Goal: Task Accomplishment & Management: Use online tool/utility

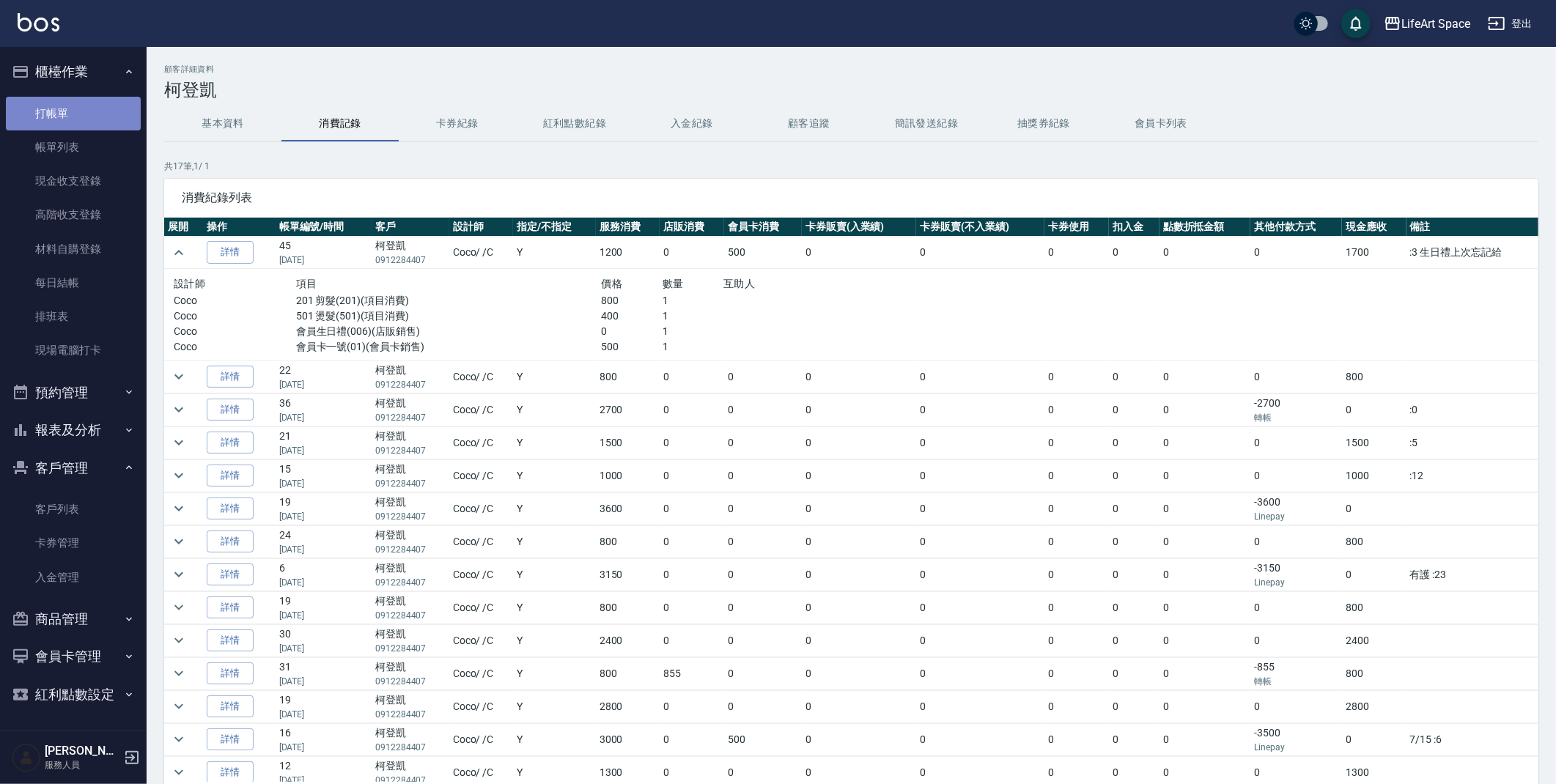
click at [66, 113] on link "打帳單" at bounding box center [73, 113] width 134 height 34
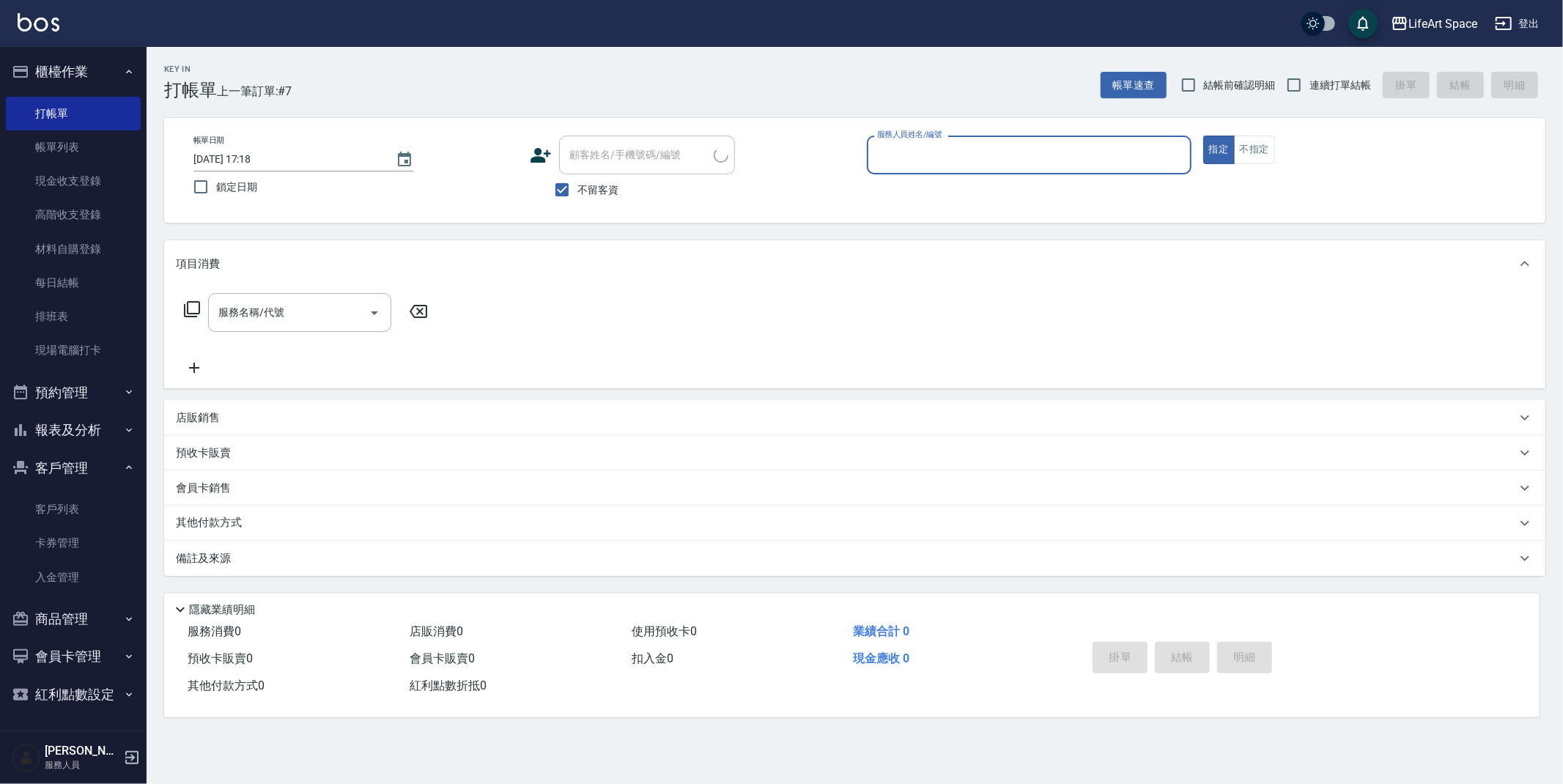
click at [959, 154] on input "服務人員姓名/編號" at bounding box center [1029, 155] width 311 height 26
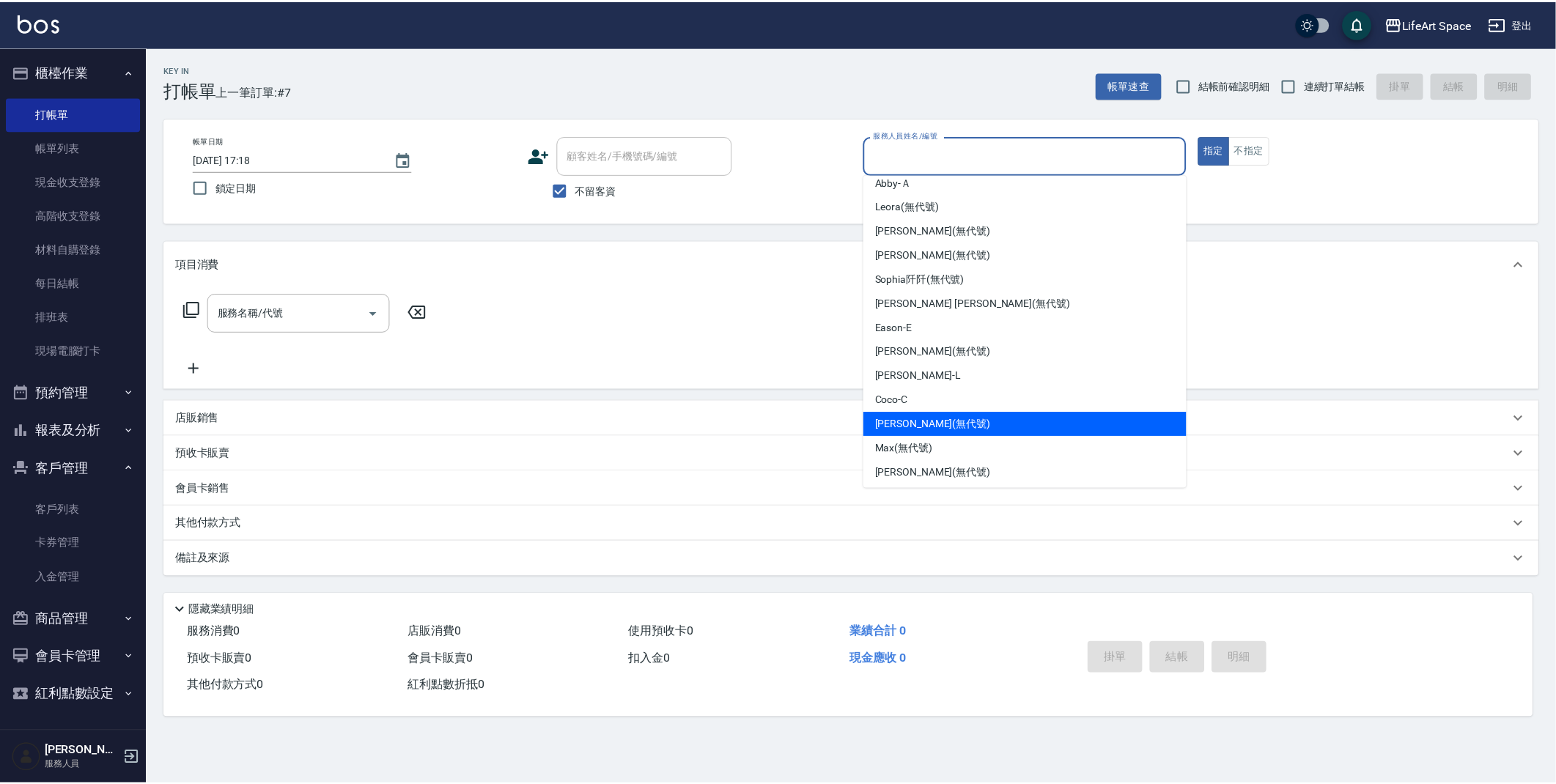
scroll to position [253, 0]
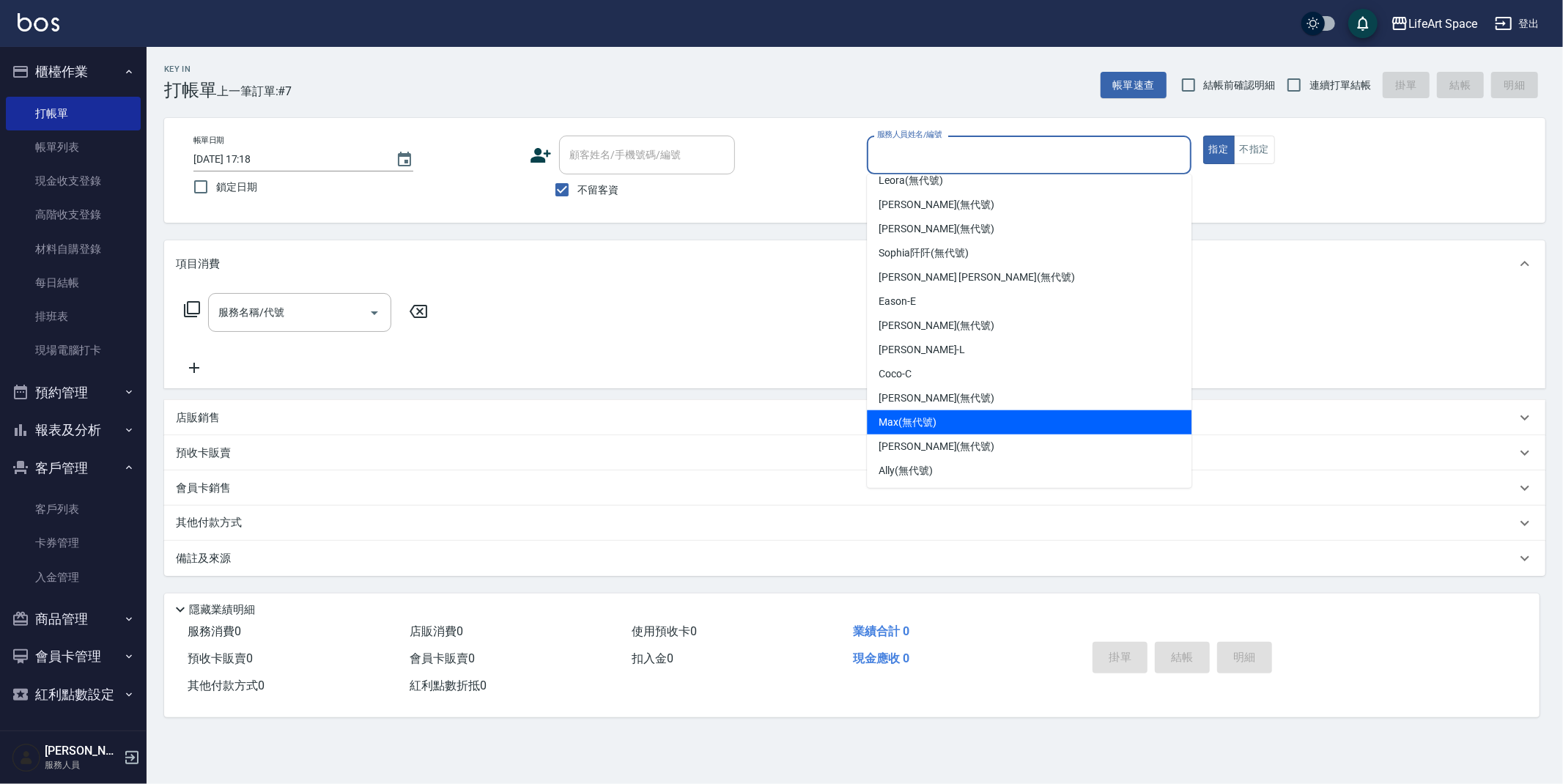
drag, startPoint x: 929, startPoint y: 426, endPoint x: 909, endPoint y: 420, distance: 20.9
click at [929, 426] on span "[PERSON_NAME] (無代號)" at bounding box center [907, 422] width 58 height 16
type input "Max(無代號)"
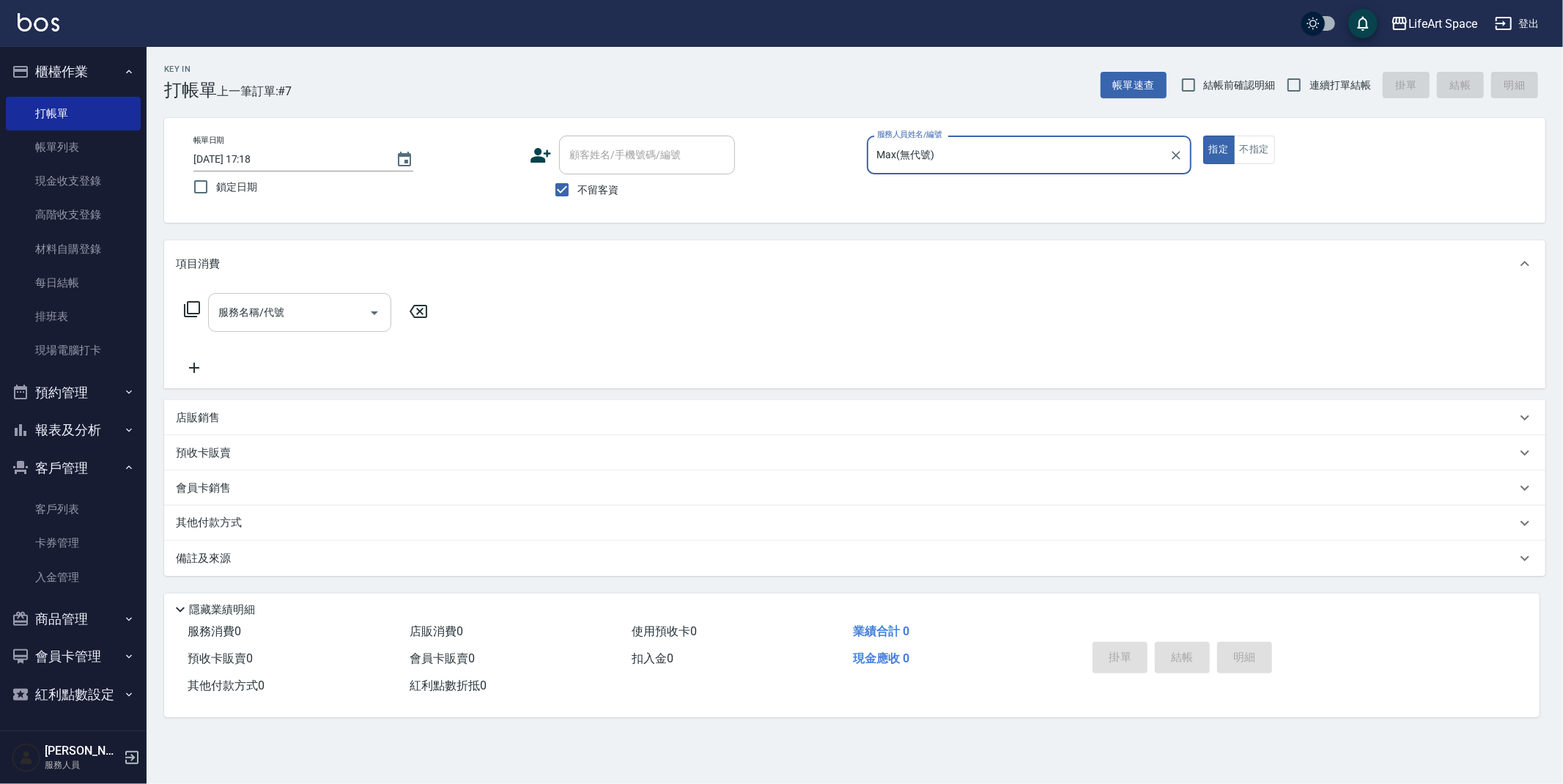
click at [242, 300] on div "服務名稱/代號 服務名稱/代號" at bounding box center [299, 312] width 183 height 39
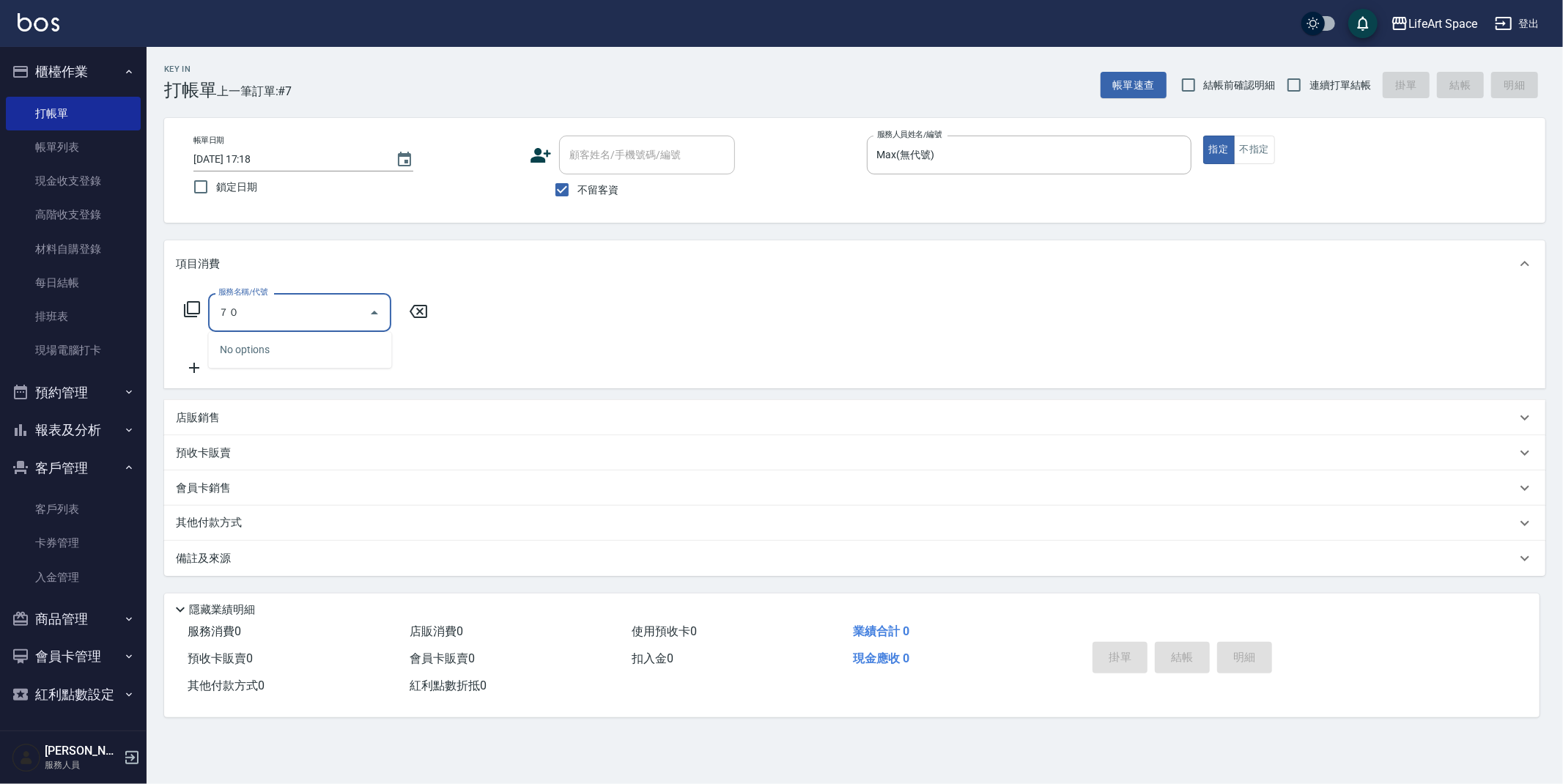
type input "７"
click at [274, 350] on span "701 染髮 - 1700" at bounding box center [299, 350] width 183 height 24
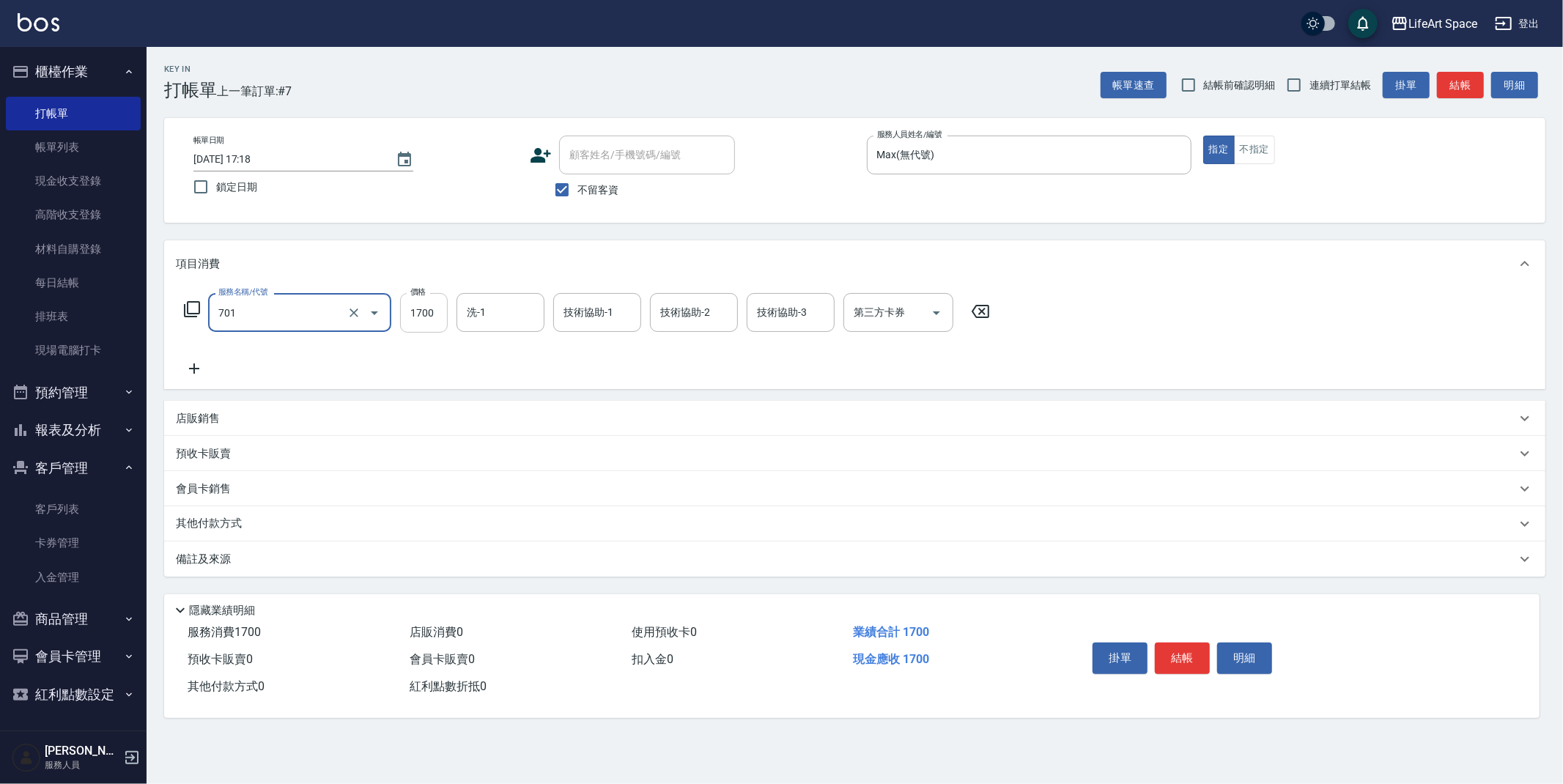
type input "701 染髮(701)"
click at [435, 315] on input "1700" at bounding box center [424, 312] width 48 height 40
type input "5000"
click at [202, 367] on icon at bounding box center [194, 368] width 37 height 17
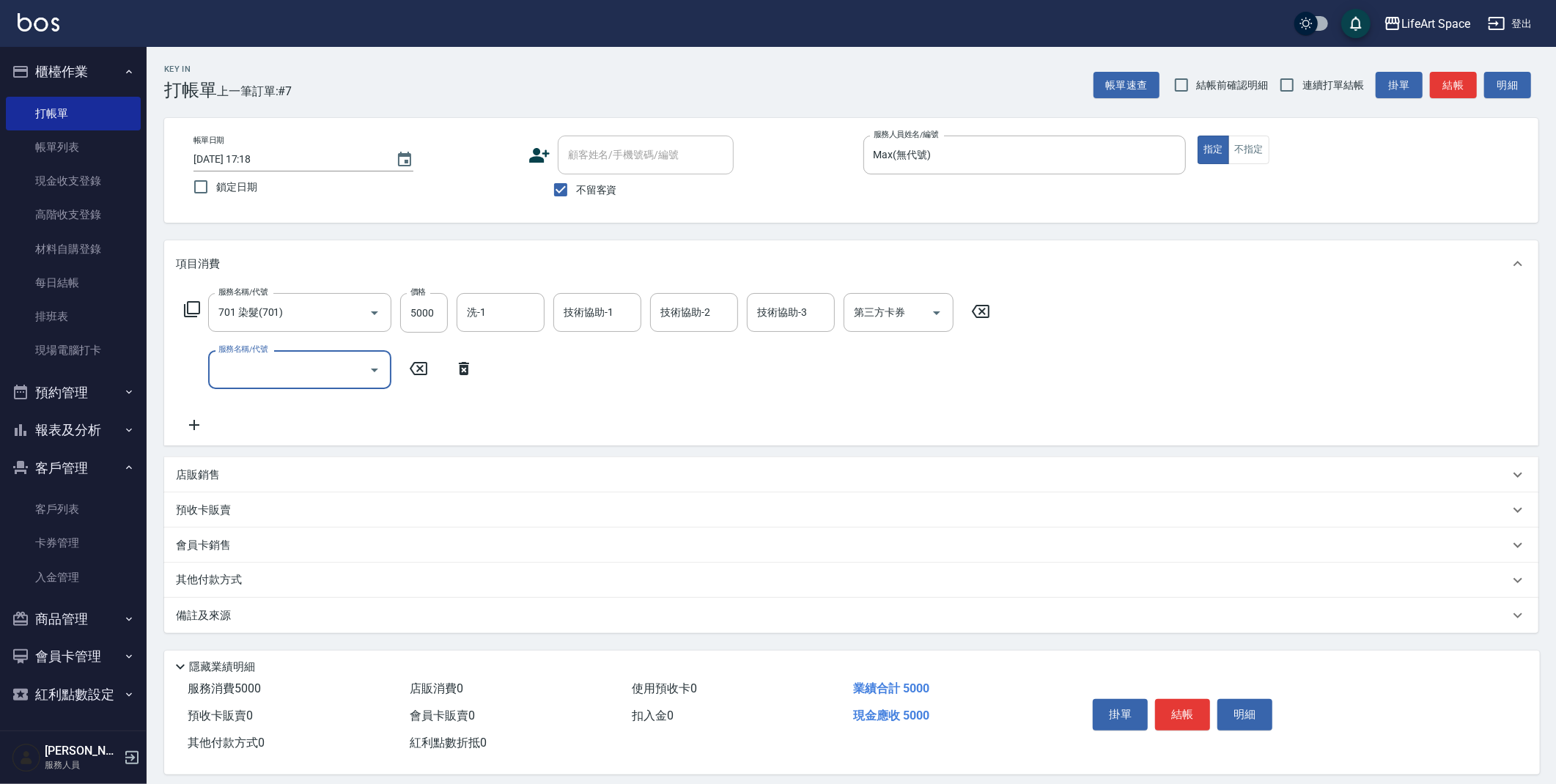
click at [258, 370] on input "服務名稱/代號" at bounding box center [288, 370] width 148 height 26
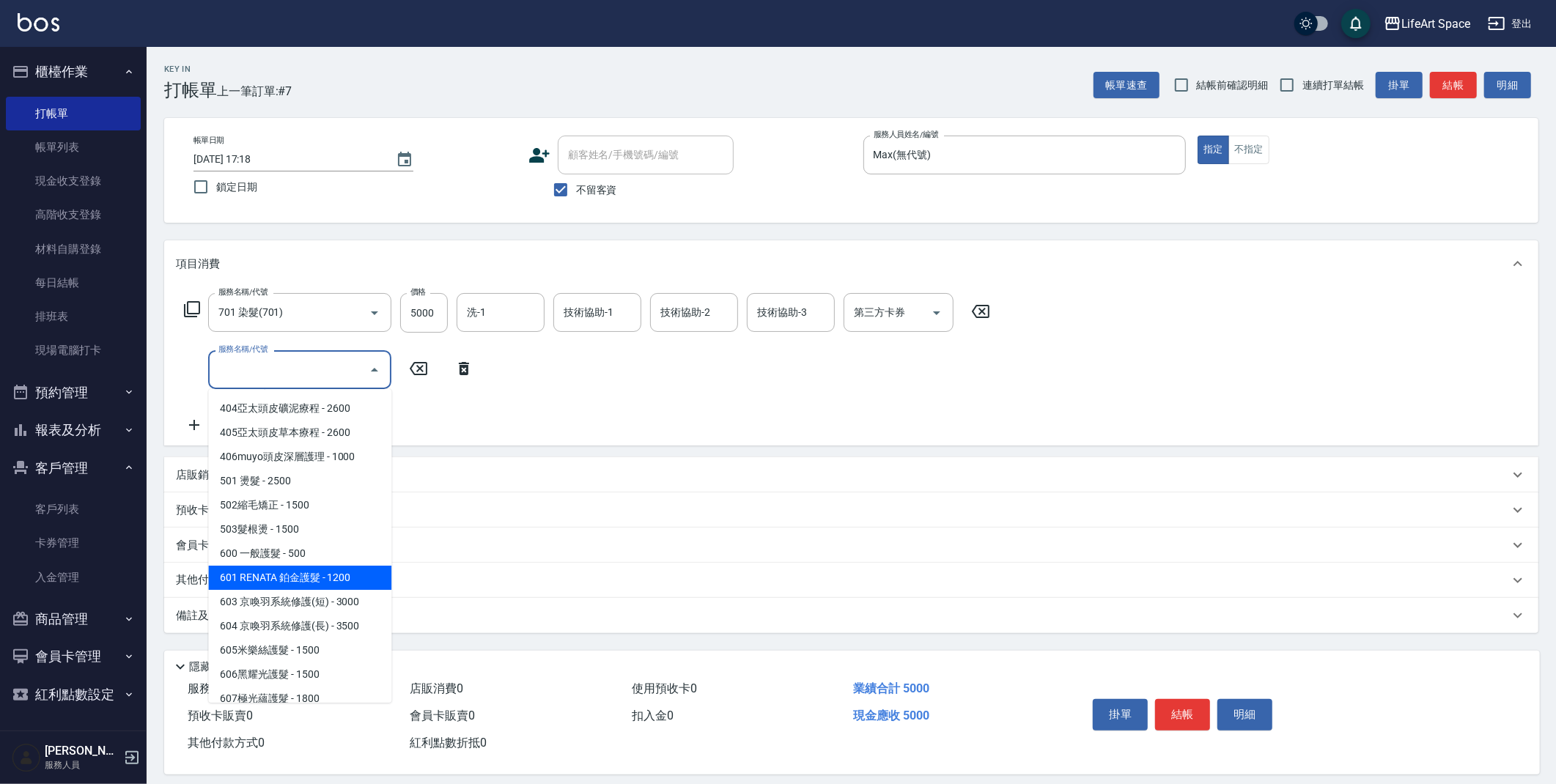
scroll to position [229, 0]
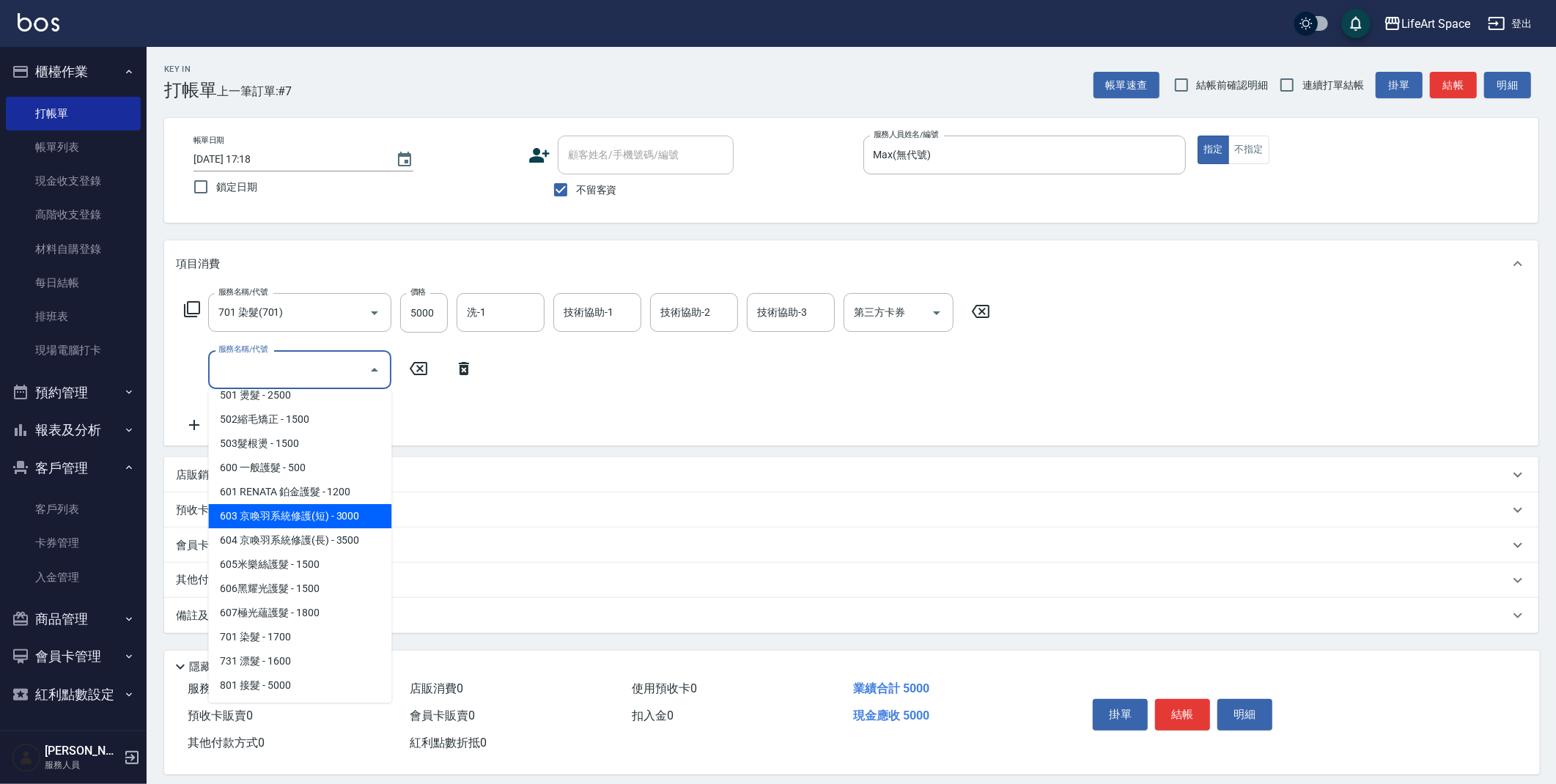
click at [343, 518] on span "603 京喚羽系統修護(短) - 3000" at bounding box center [299, 516] width 183 height 24
type input "603 京喚羽系統修護(短)(603)"
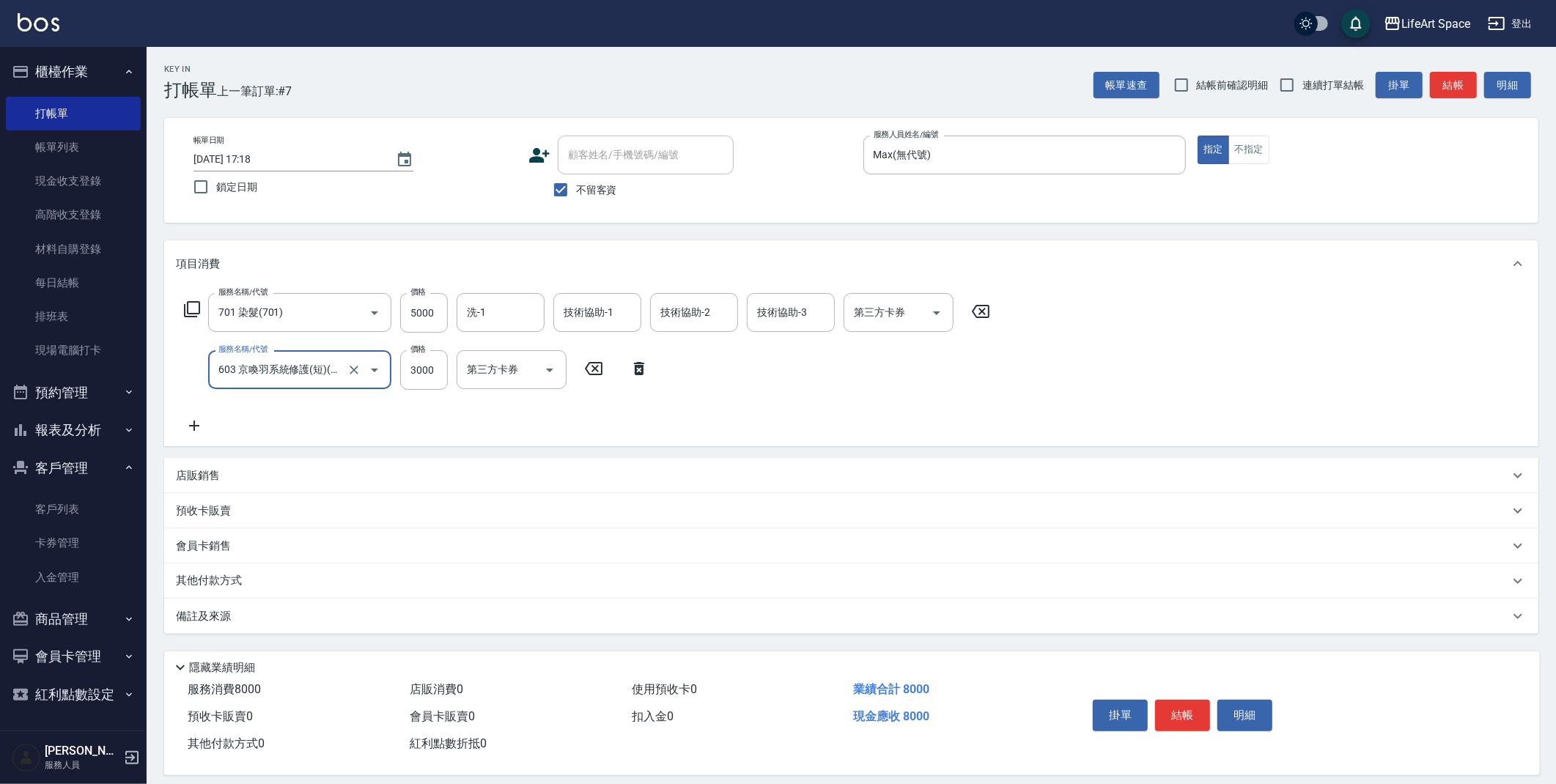
scroll to position [3, 0]
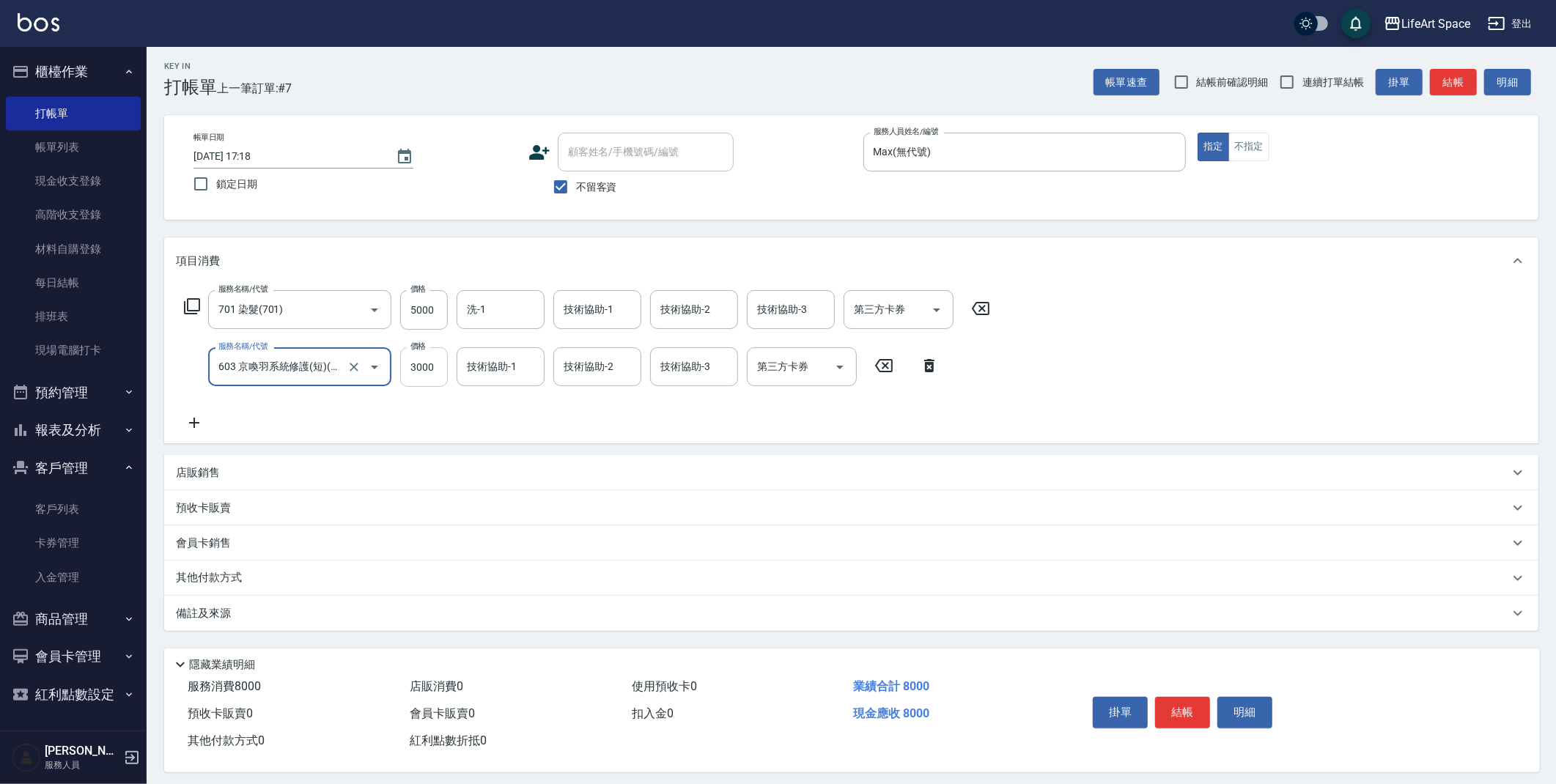
click at [429, 375] on input "3000" at bounding box center [424, 366] width 48 height 40
type input "2500"
click at [360, 607] on div "備註及來源" at bounding box center [842, 613] width 1333 height 16
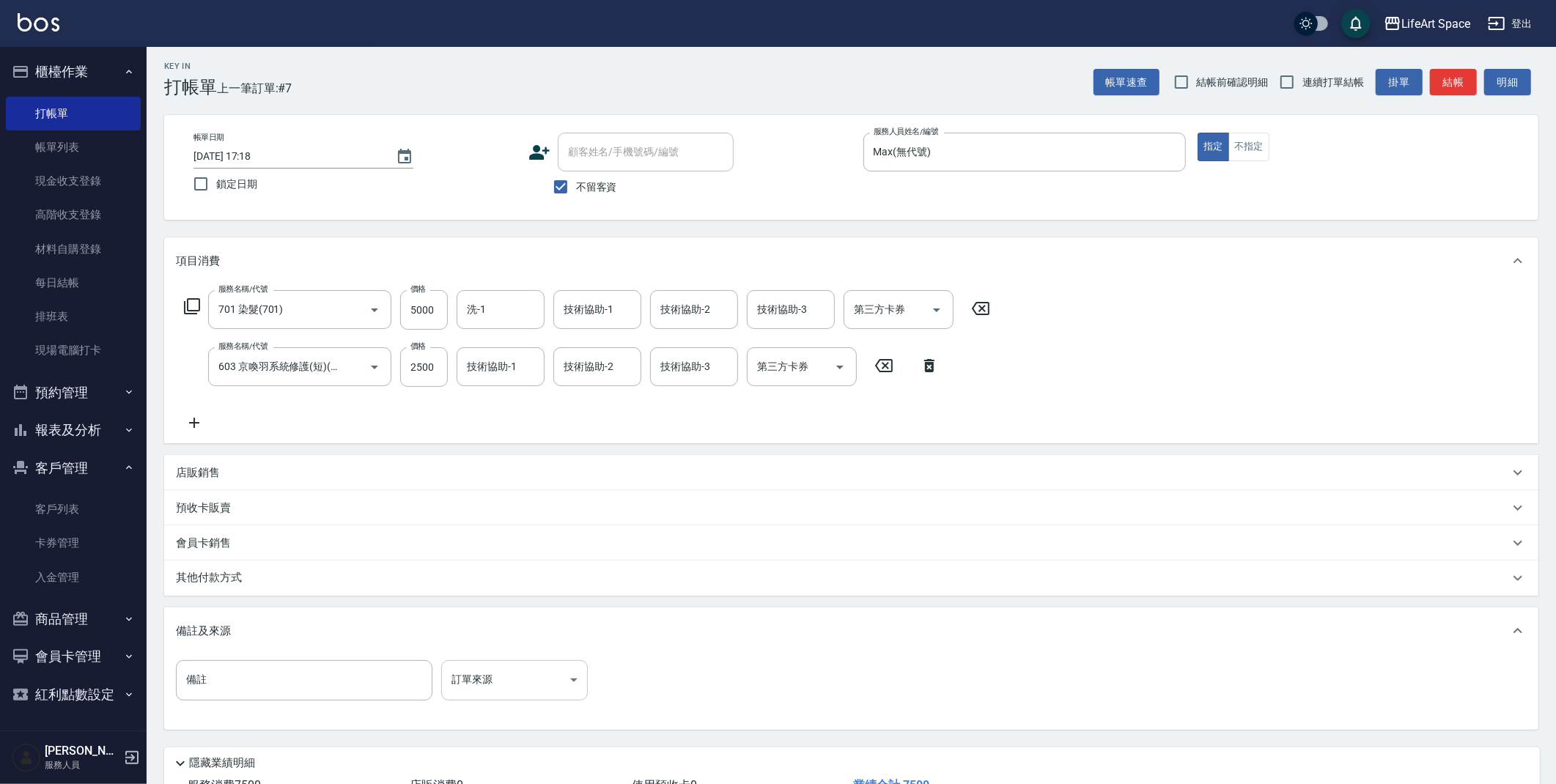
click at [487, 681] on body "LifeArt Space 登出 櫃檯作業 打帳單 帳單列表 現金收支登錄 高階收支登錄 材料自購登錄 每日結帳 排班表 現場電腦打卡 預約管理 預約管理 單…" at bounding box center [778, 443] width 1556 height 892
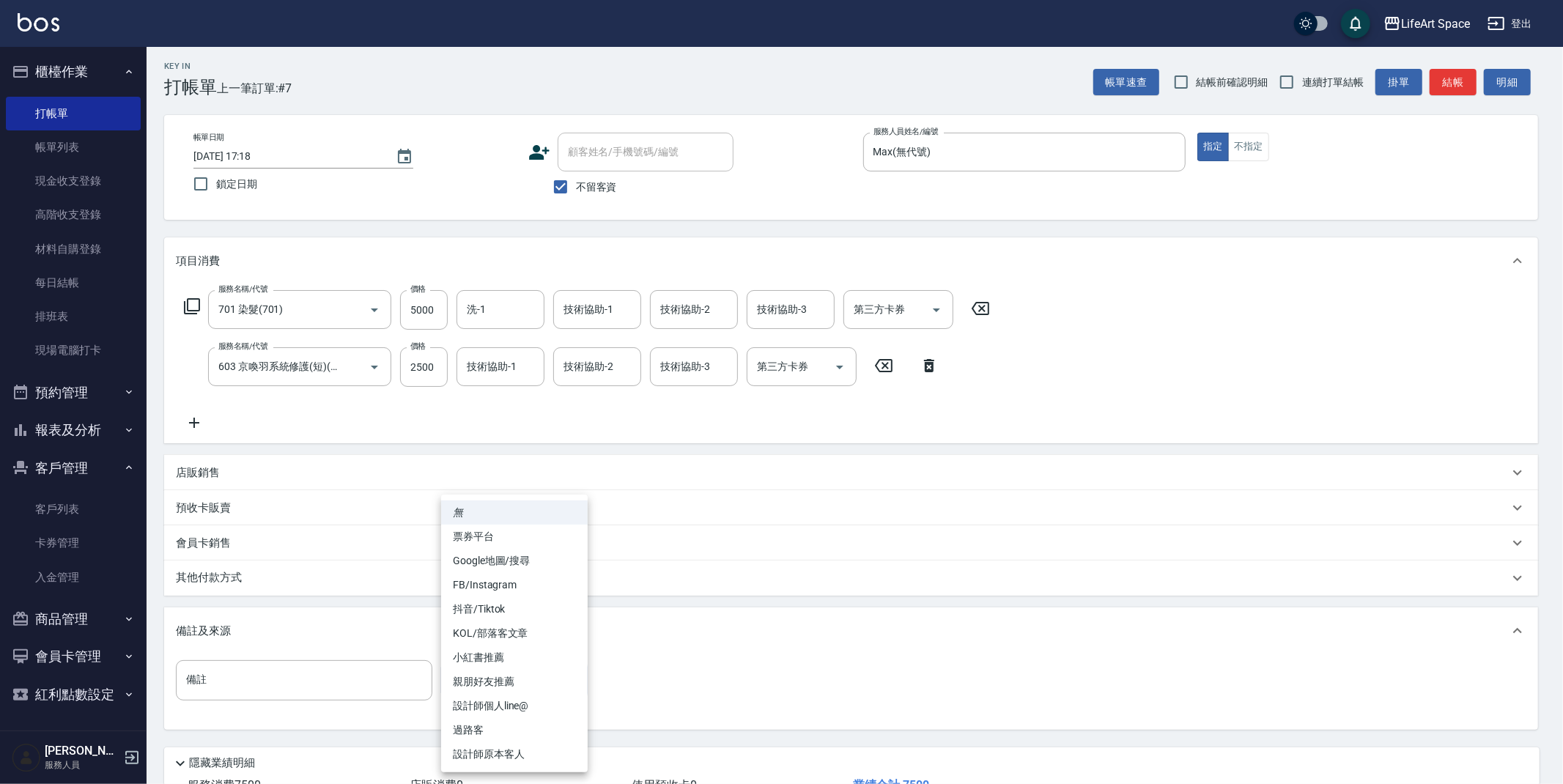
click at [509, 587] on li "FB/Instagram" at bounding box center [514, 585] width 146 height 24
type input "FB/Instagram"
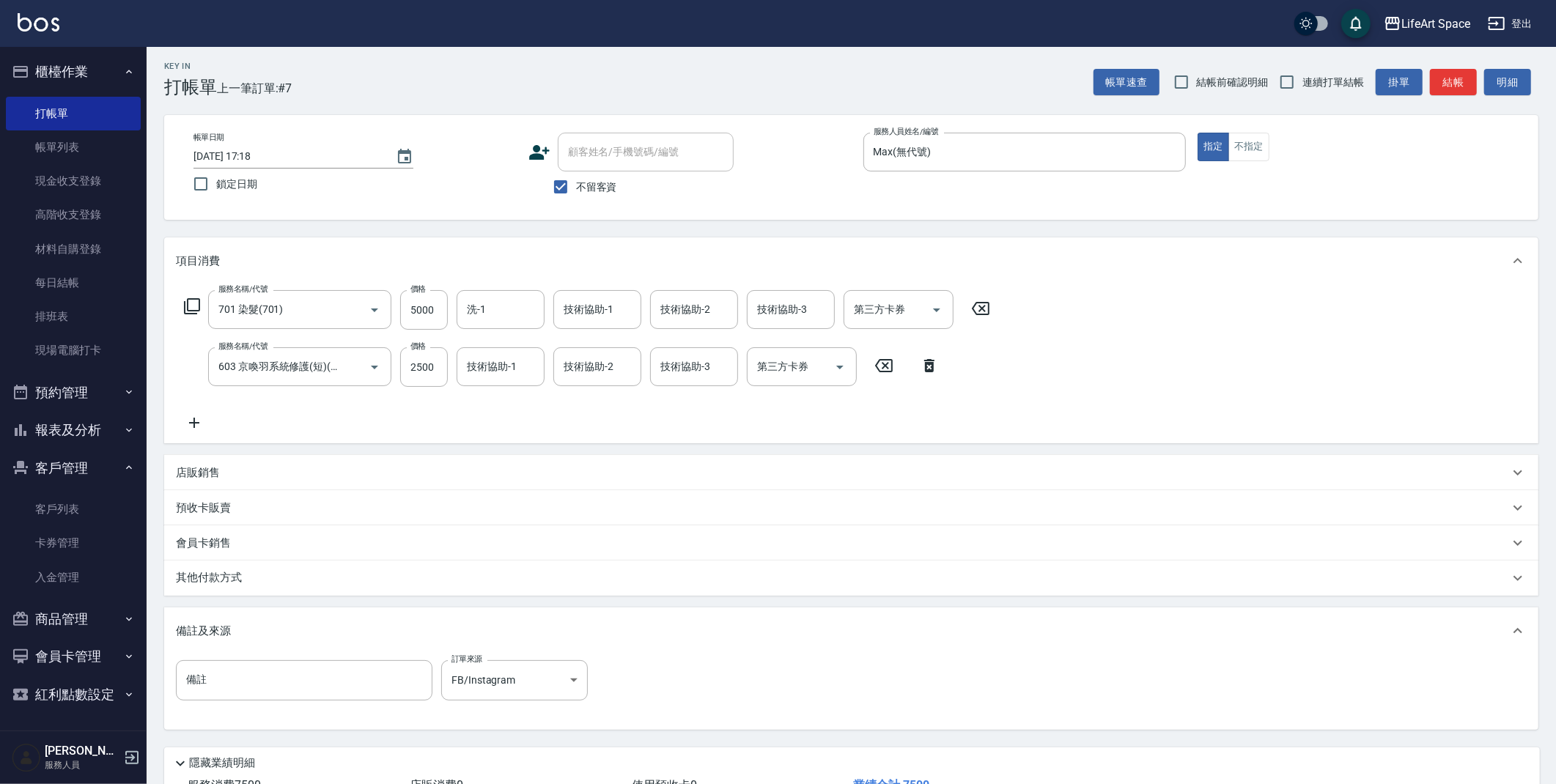
click at [393, 580] on div "其他付款方式" at bounding box center [842, 578] width 1333 height 17
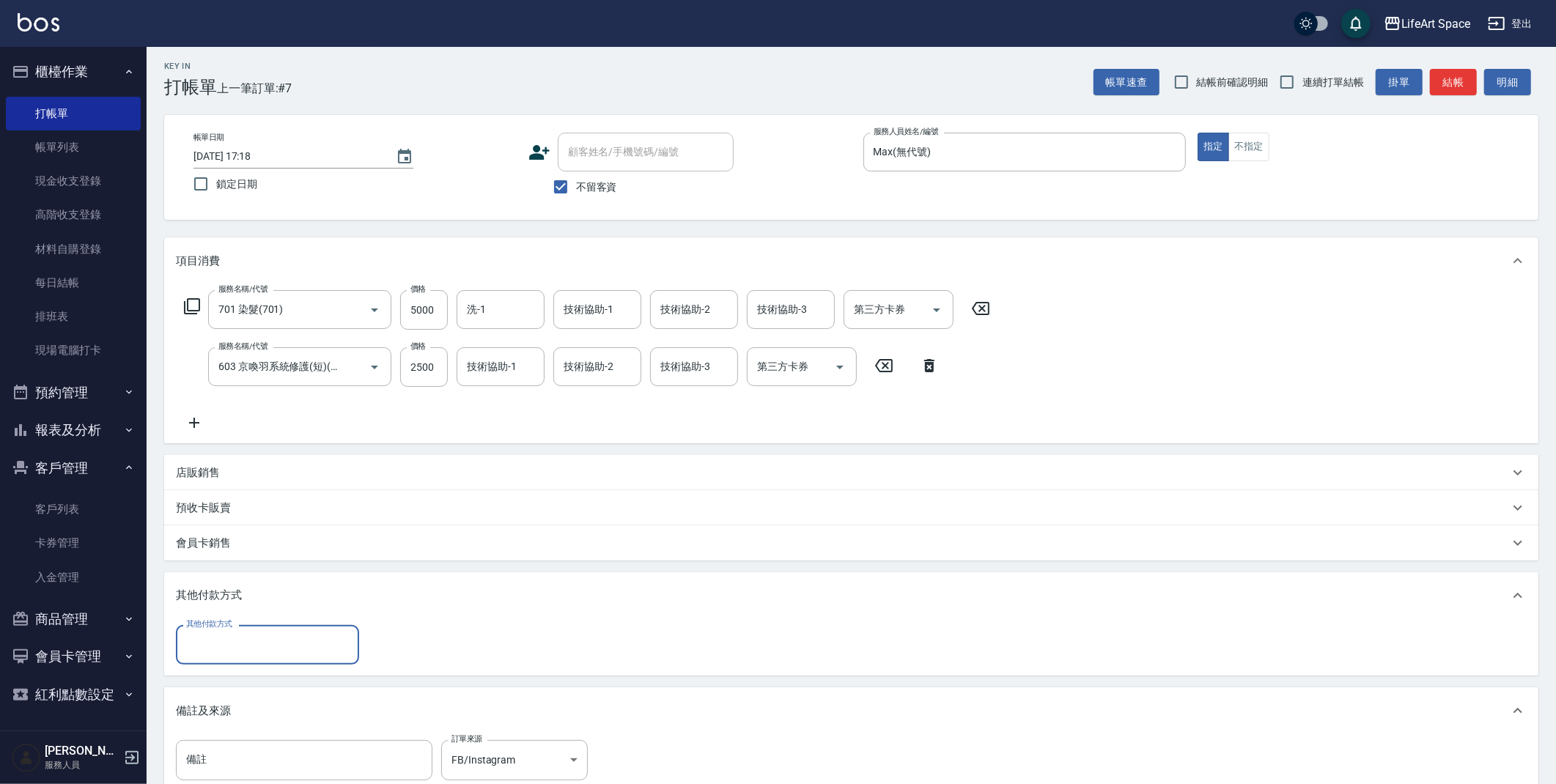
scroll to position [0, 0]
click at [299, 650] on input "其他付款方式" at bounding box center [267, 644] width 170 height 26
click at [268, 731] on span "信用卡" at bounding box center [267, 730] width 183 height 24
type input "信用卡"
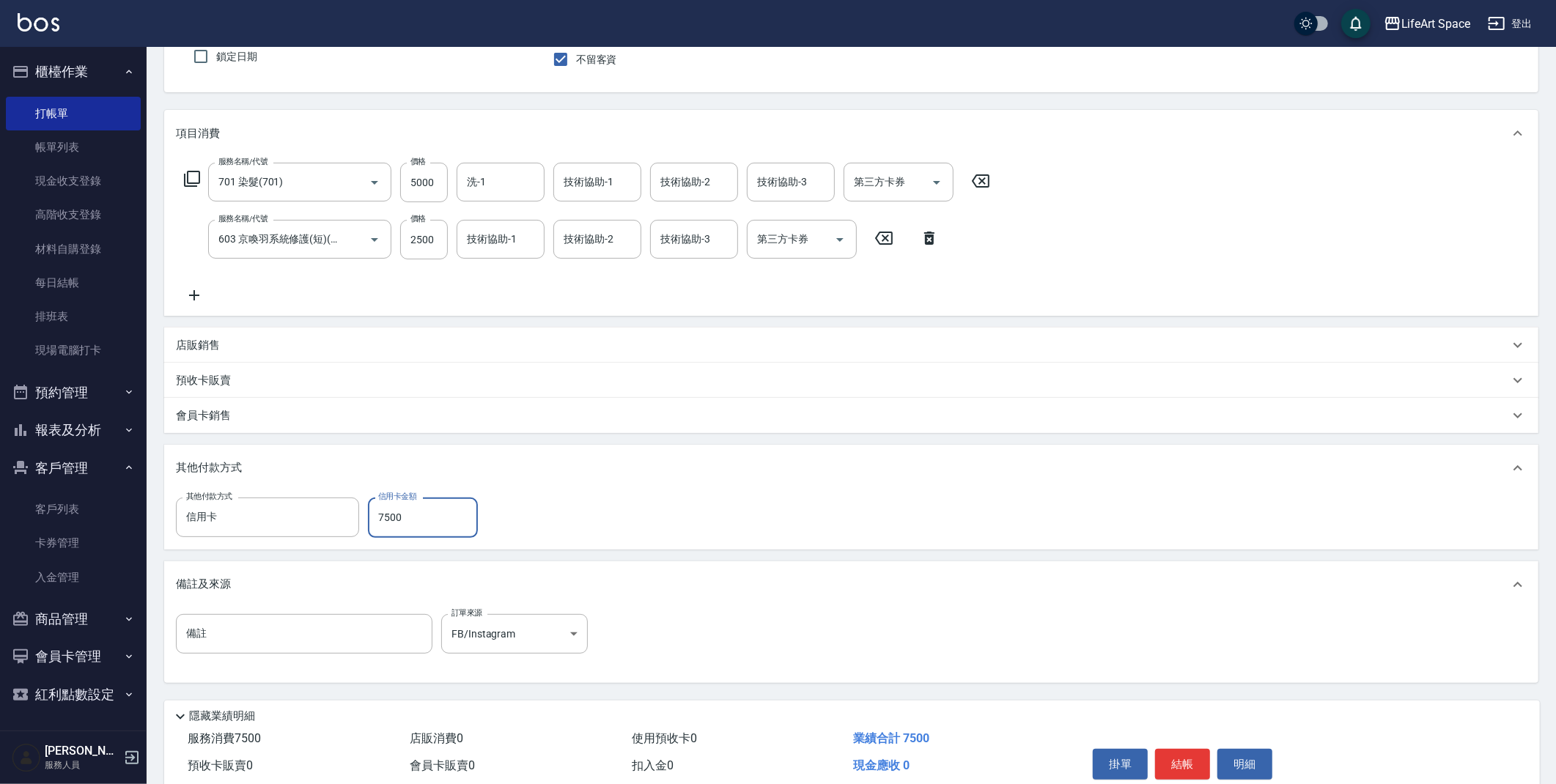
scroll to position [192, 0]
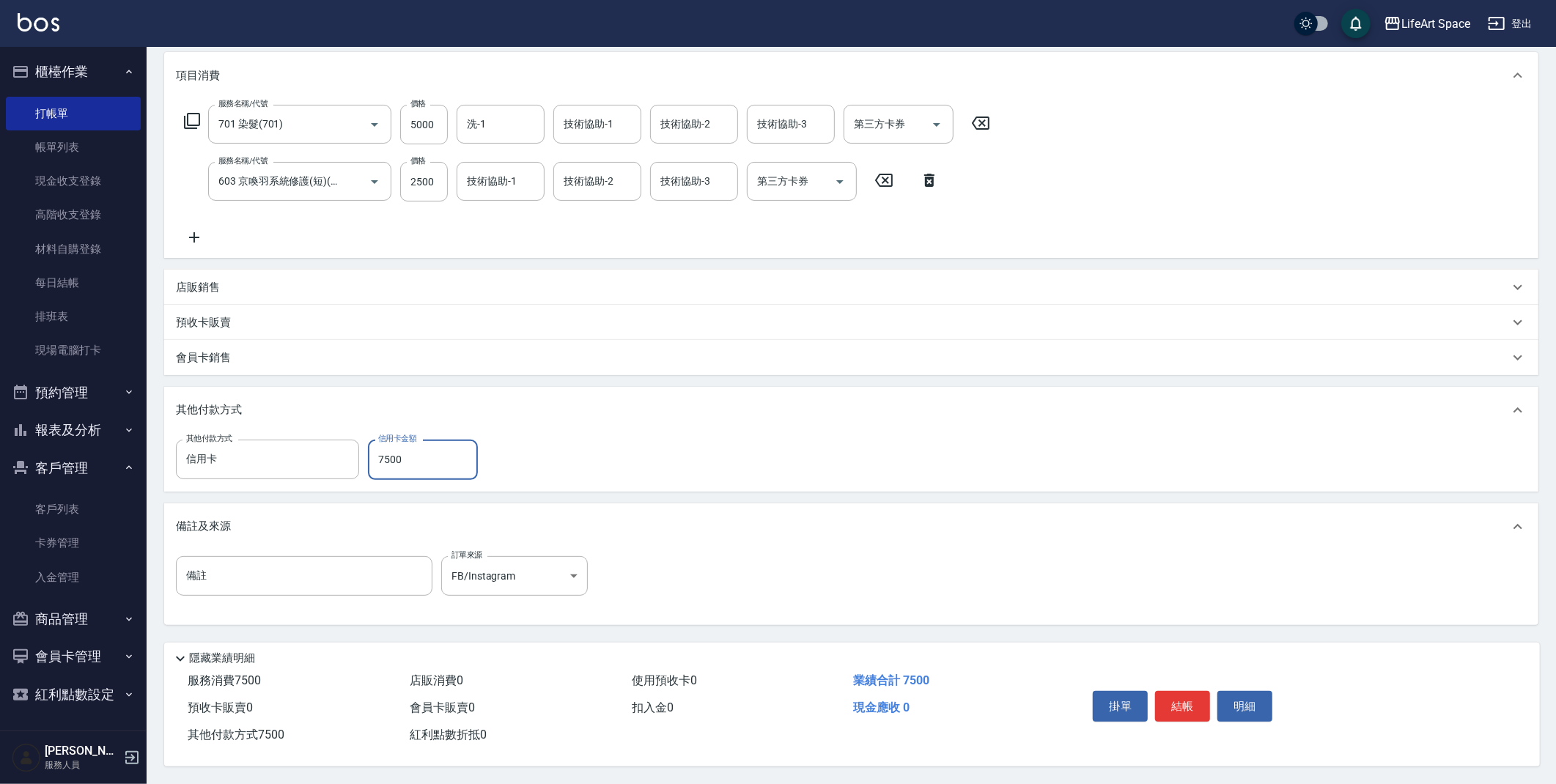
type input "7500"
click at [1184, 706] on button "結帳" at bounding box center [1183, 706] width 55 height 30
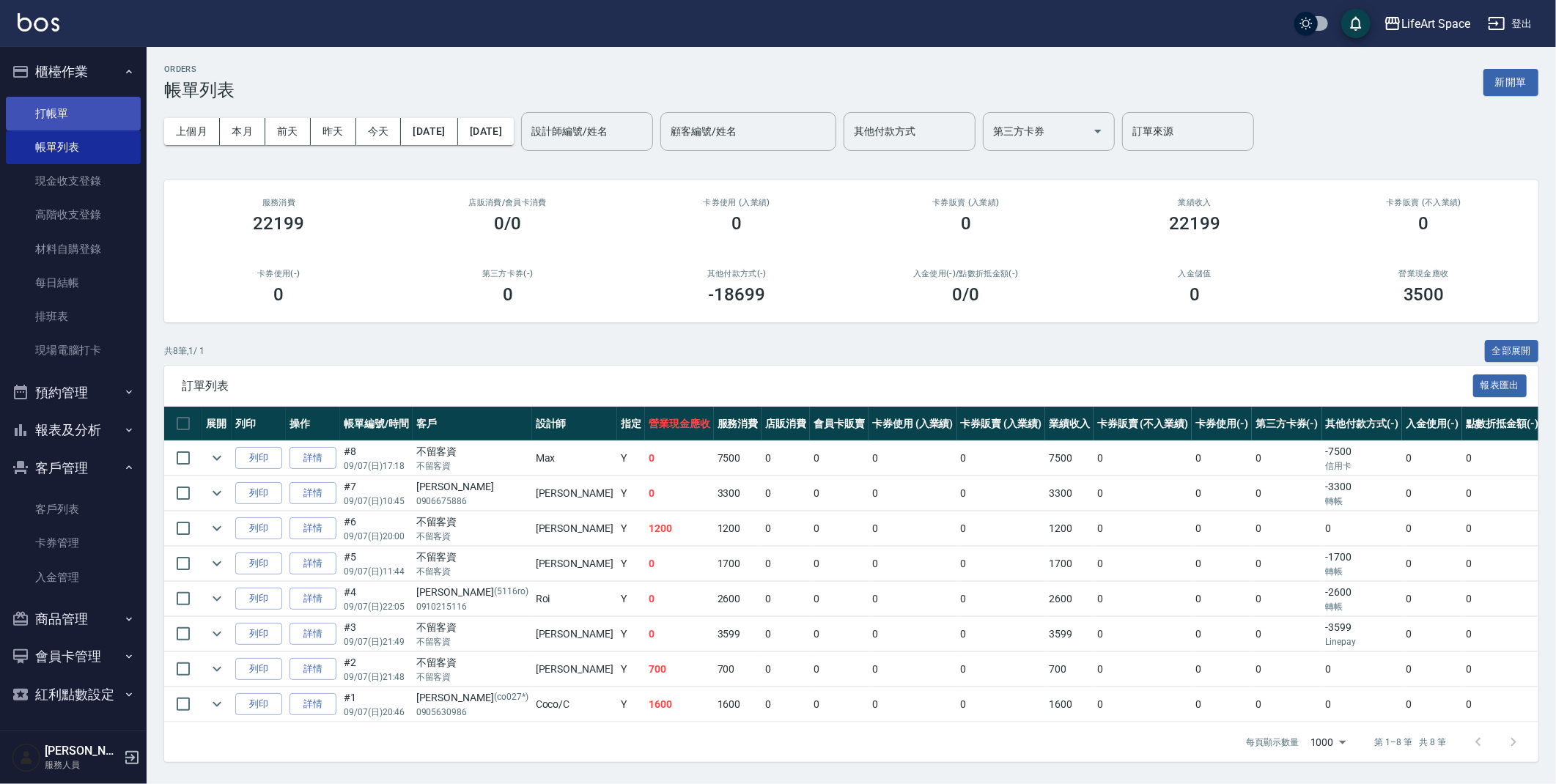
click at [56, 109] on link "打帳單" at bounding box center [73, 113] width 134 height 34
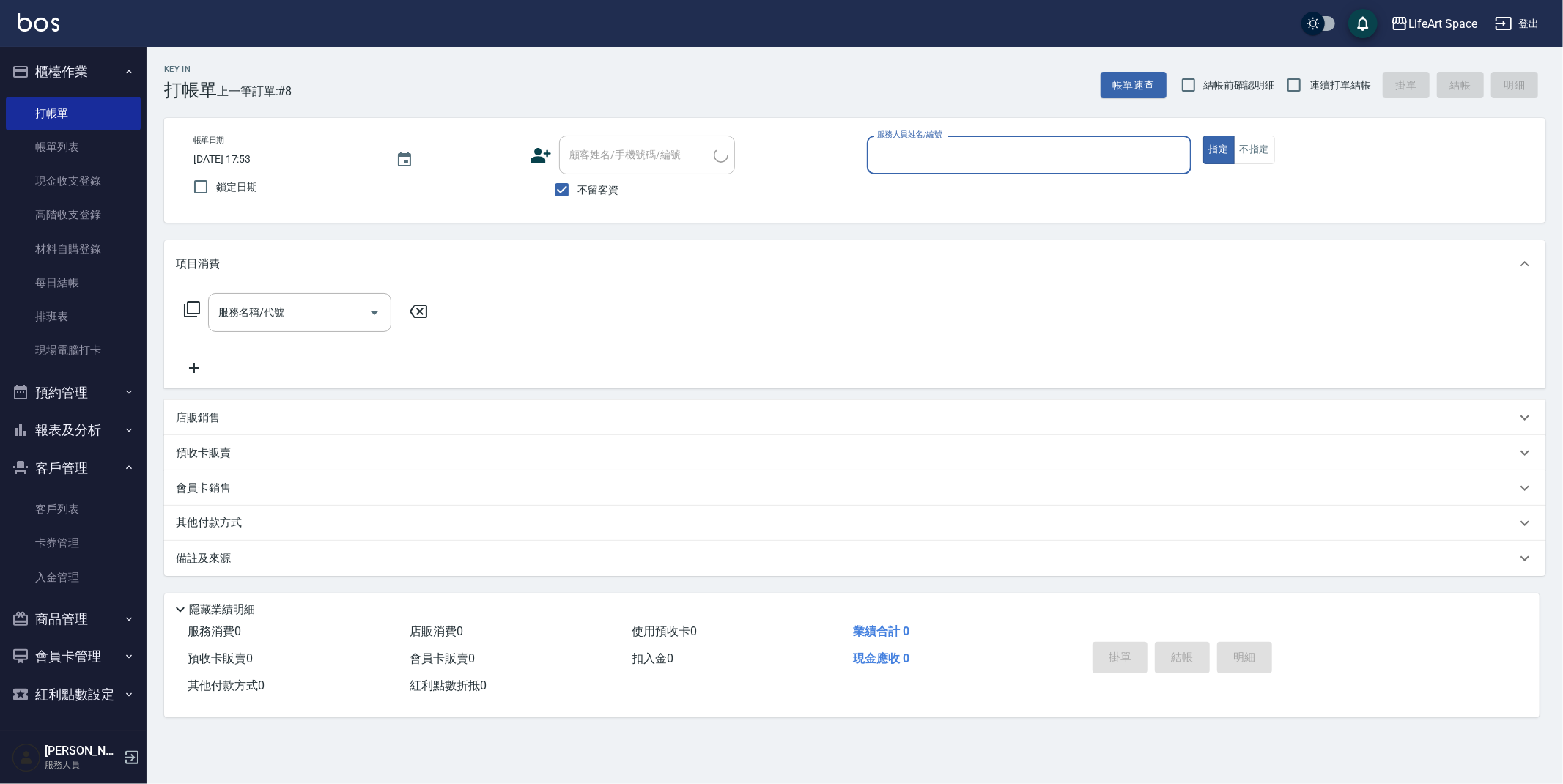
click at [1016, 135] on div "服務人員姓名/編號" at bounding box center [1029, 155] width 325 height 39
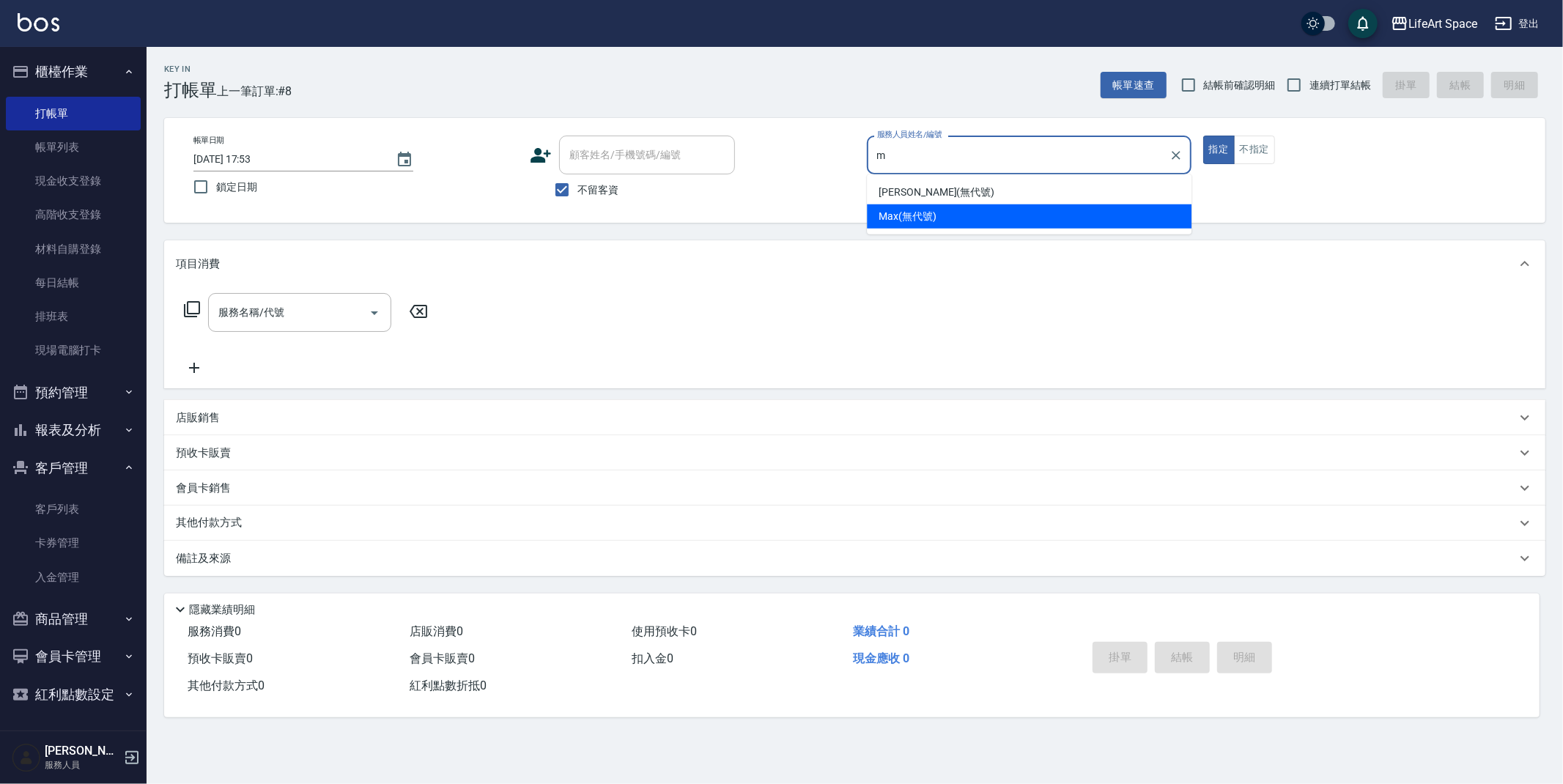
drag, startPoint x: 953, startPoint y: 206, endPoint x: 815, endPoint y: 225, distance: 139.3
click at [953, 206] on div "[PERSON_NAME] (無代號)" at bounding box center [1029, 216] width 325 height 24
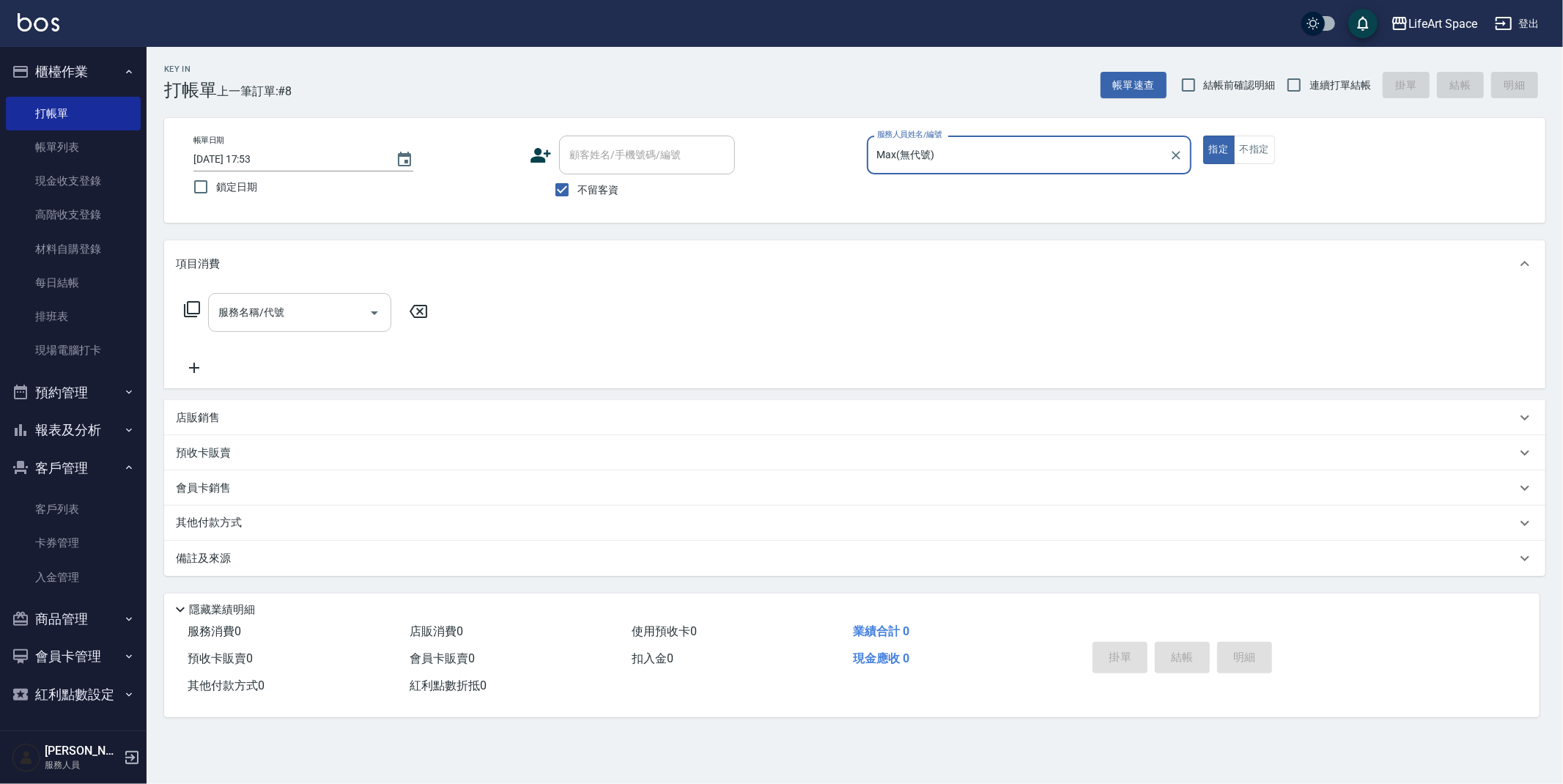
click at [300, 329] on div "服務名稱/代號" at bounding box center [299, 312] width 183 height 39
type input "Max(無代號)"
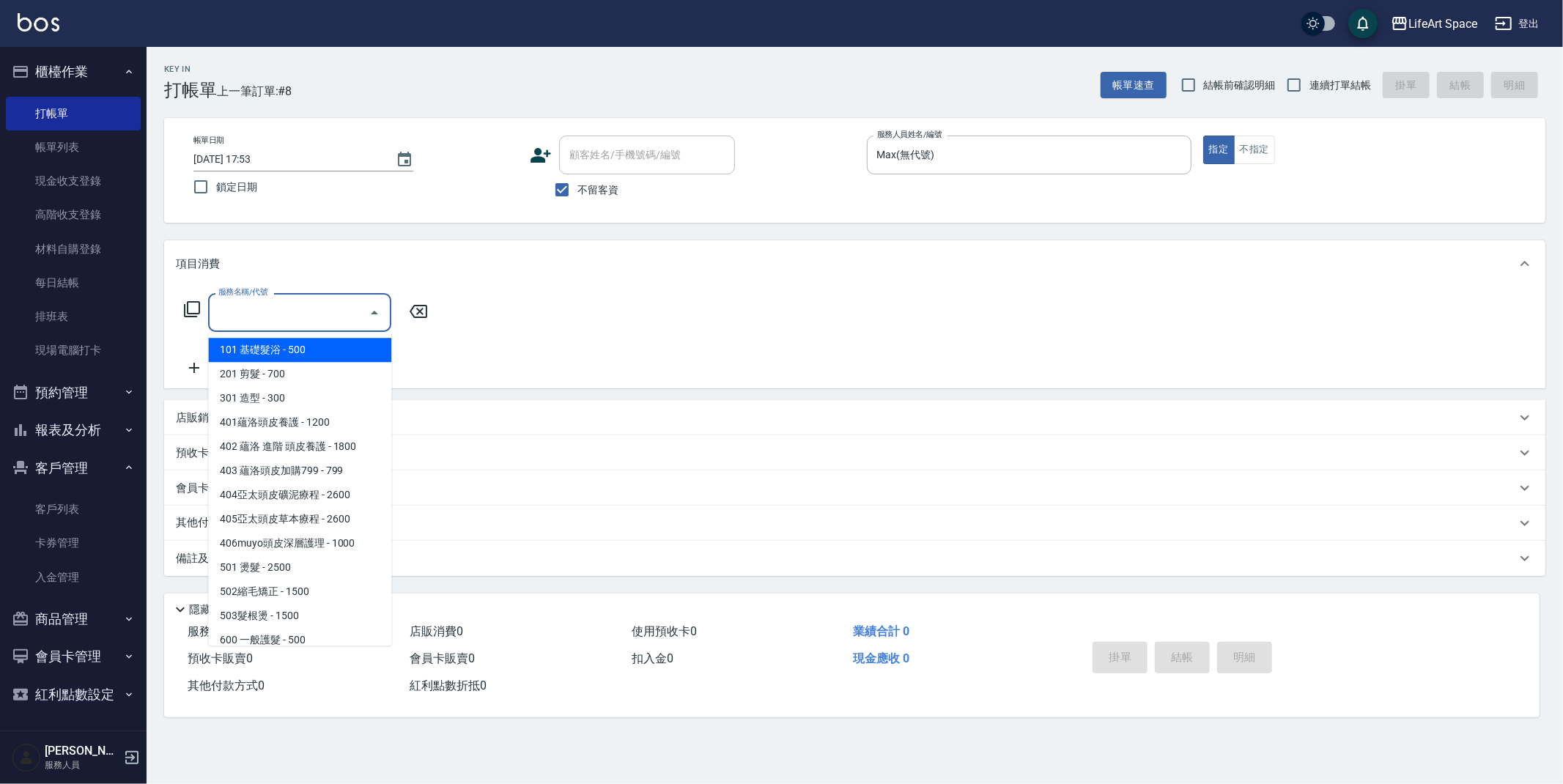
click at [296, 346] on span "101 基礎髮浴 - 500" at bounding box center [299, 350] width 183 height 24
type input "101 基礎髮浴 (101)"
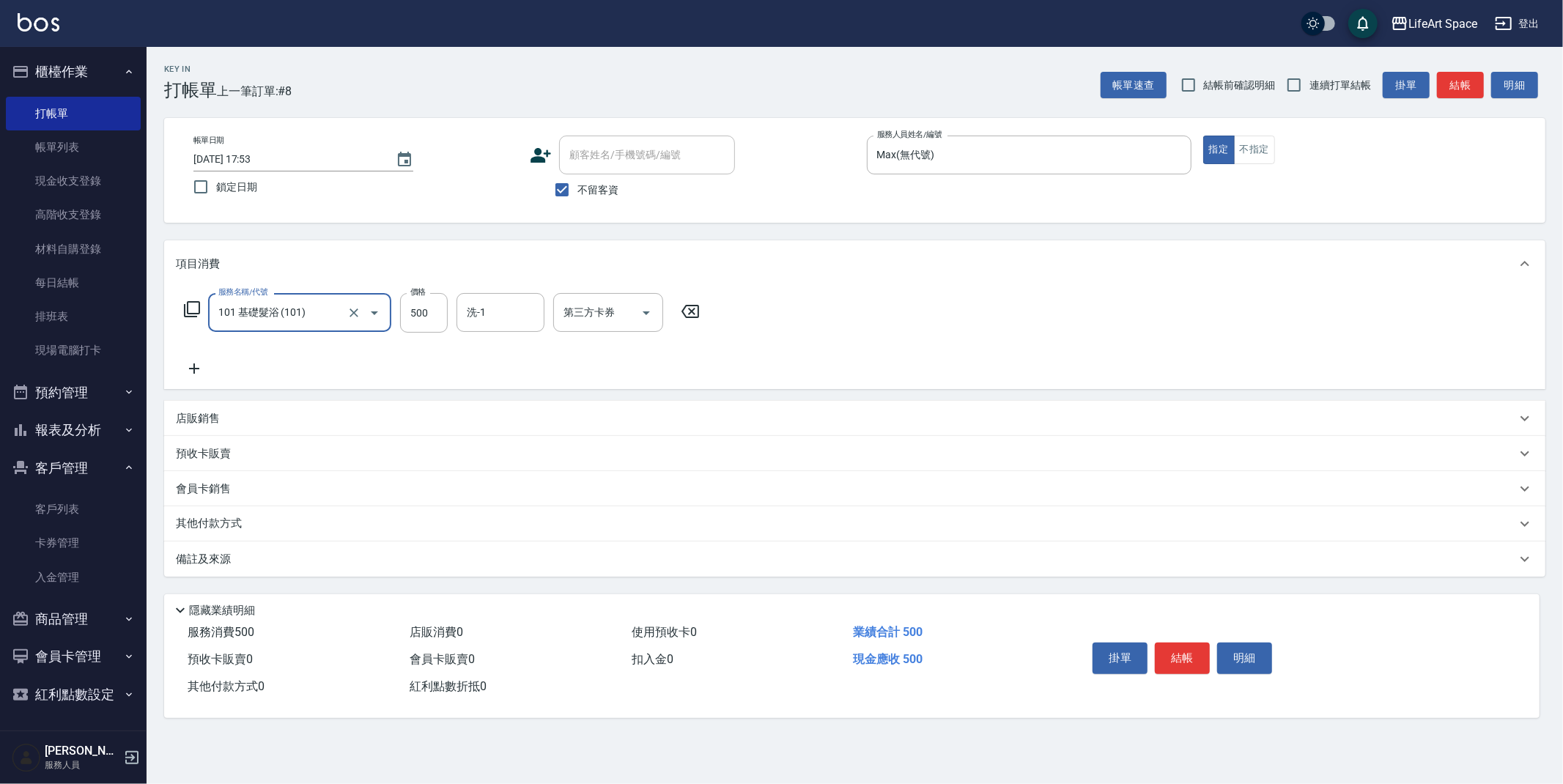
click at [360, 571] on div "備註及來源" at bounding box center [854, 559] width 1382 height 35
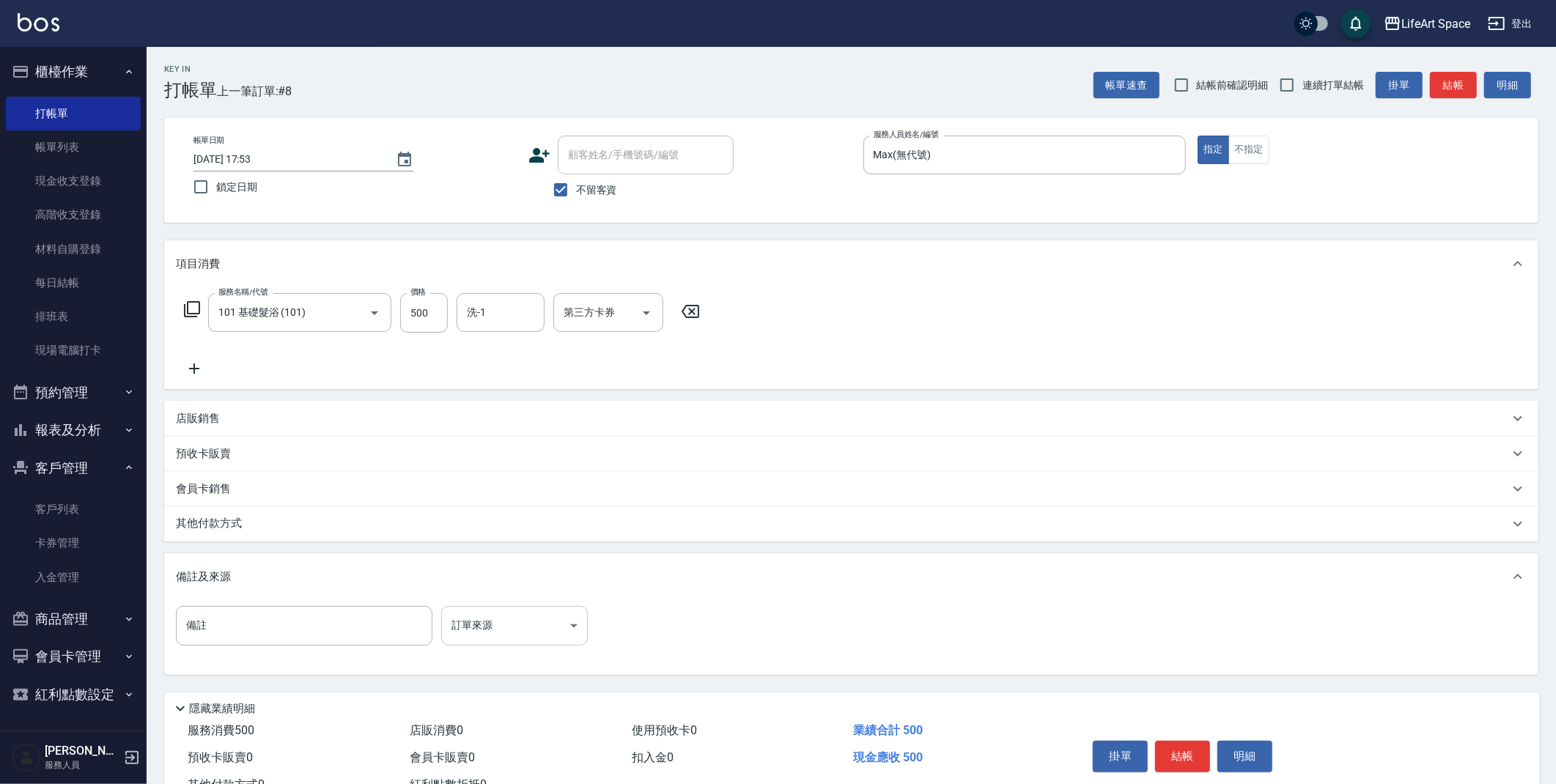
click at [503, 614] on body "LifeArt Space 登出 櫃檯作業 打帳單 帳單列表 現金收支登錄 高階收支登錄 材料自購登錄 每日結帳 排班表 現場電腦打卡 預約管理 預約管理 單…" at bounding box center [778, 417] width 1556 height 834
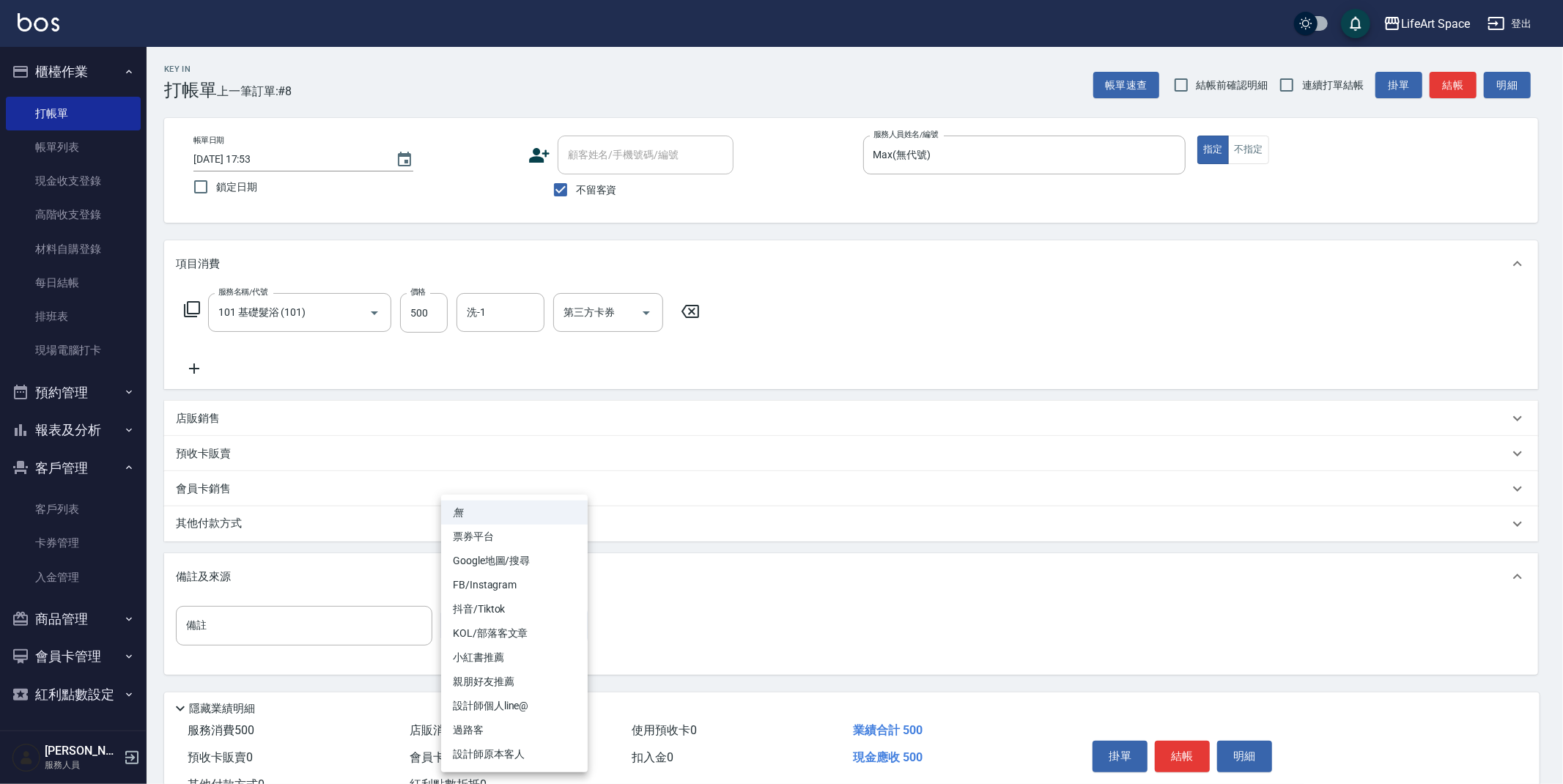
click at [515, 731] on li "過路客" at bounding box center [514, 730] width 146 height 24
type input "過路客"
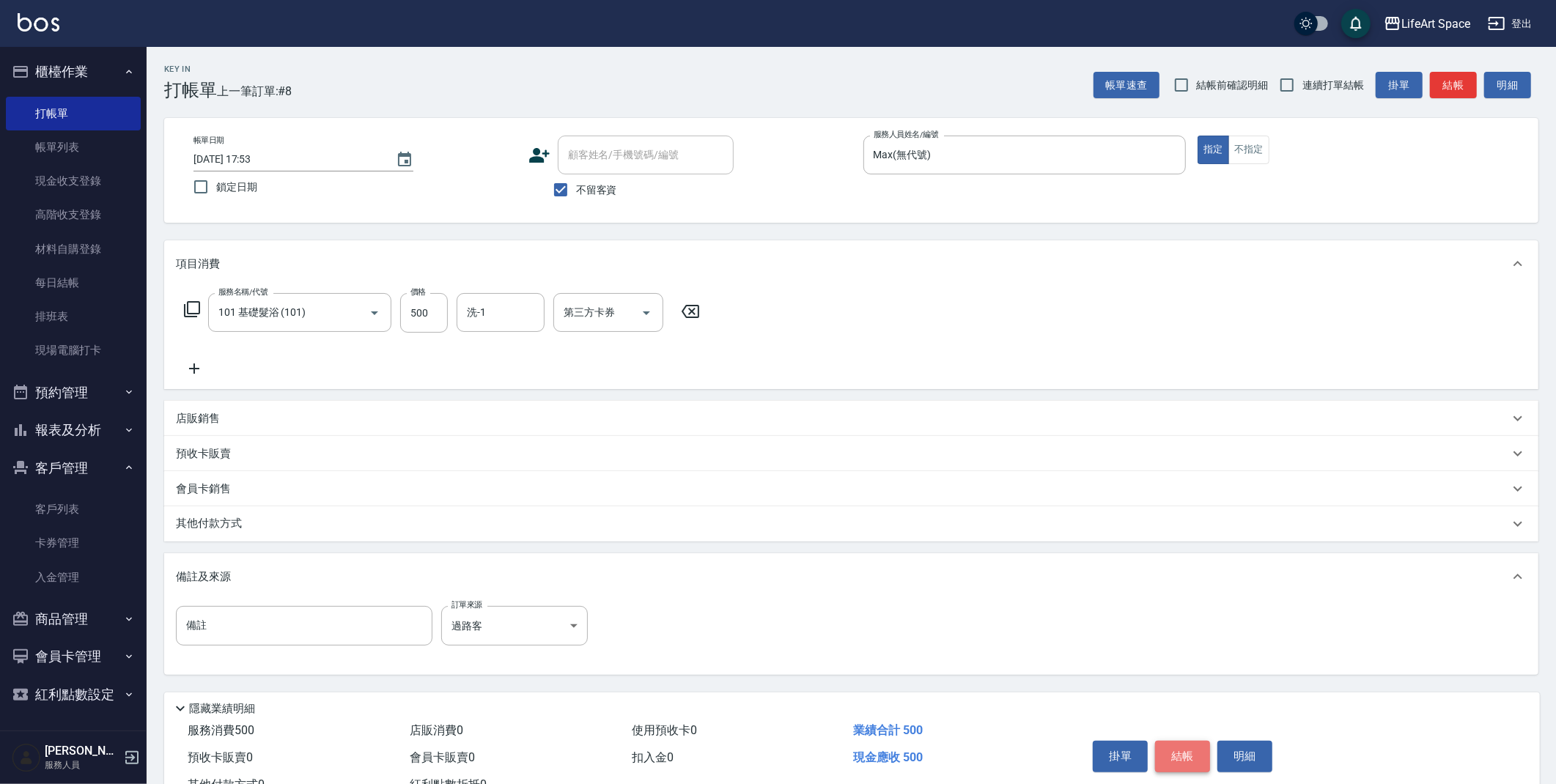
click at [1190, 753] on button "結帳" at bounding box center [1183, 755] width 55 height 30
